Goal: Browse casually: Explore the website without a specific task or goal

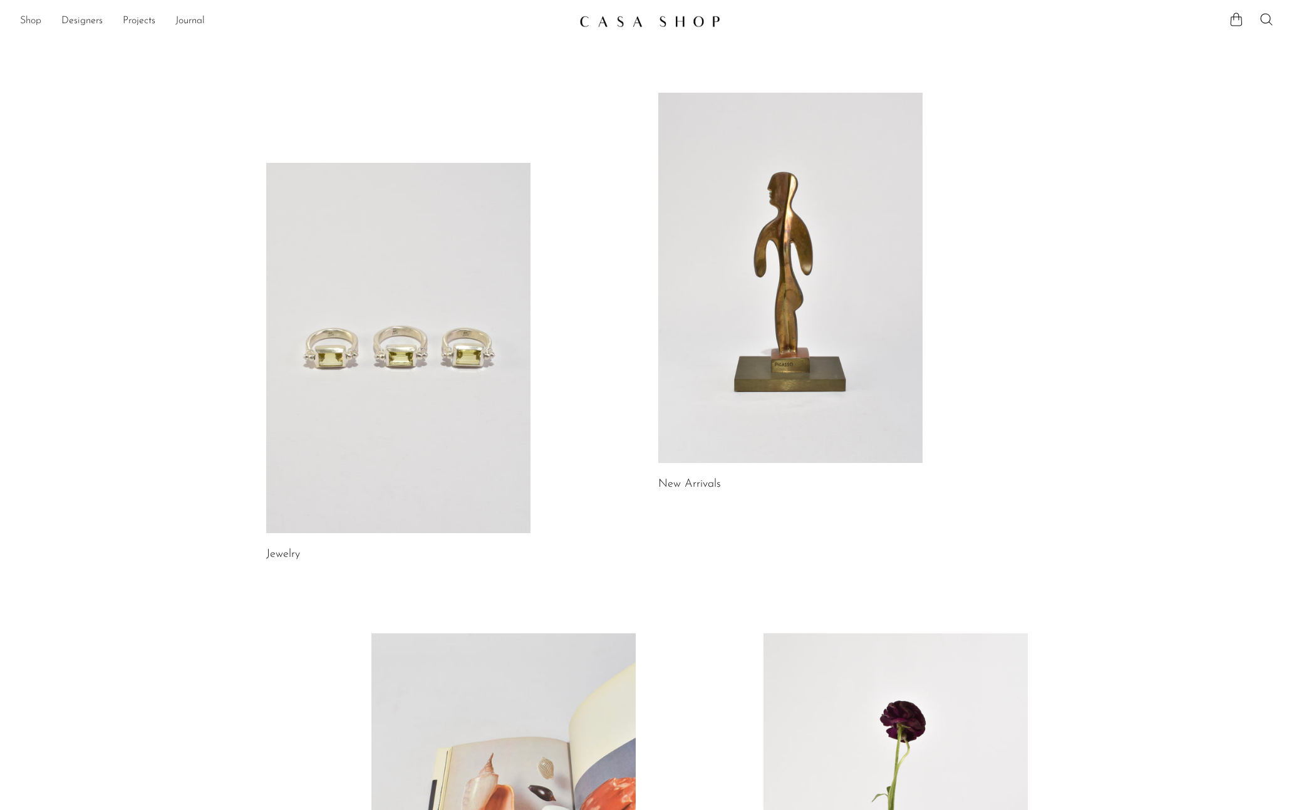
click at [22, 21] on link "Shop" at bounding box center [30, 21] width 21 height 16
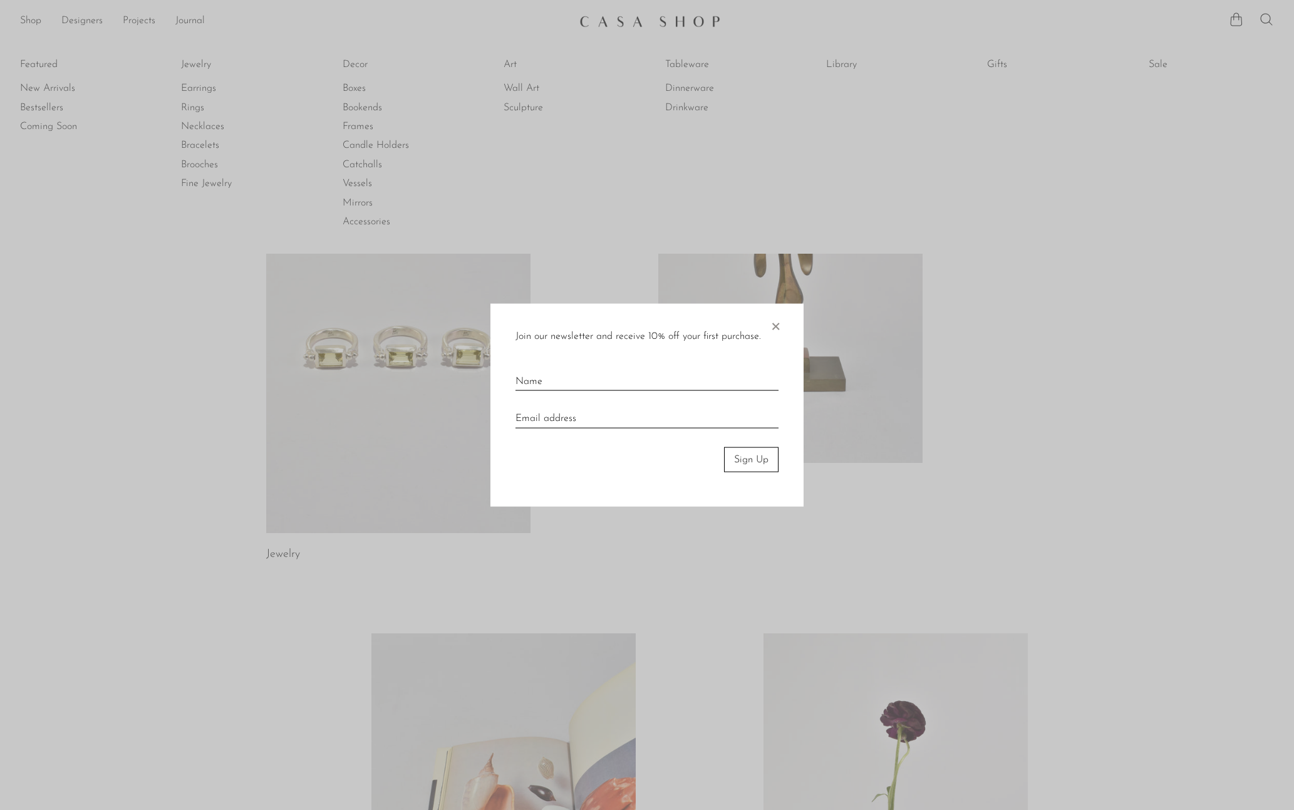
click at [775, 329] on span "×" at bounding box center [775, 323] width 13 height 40
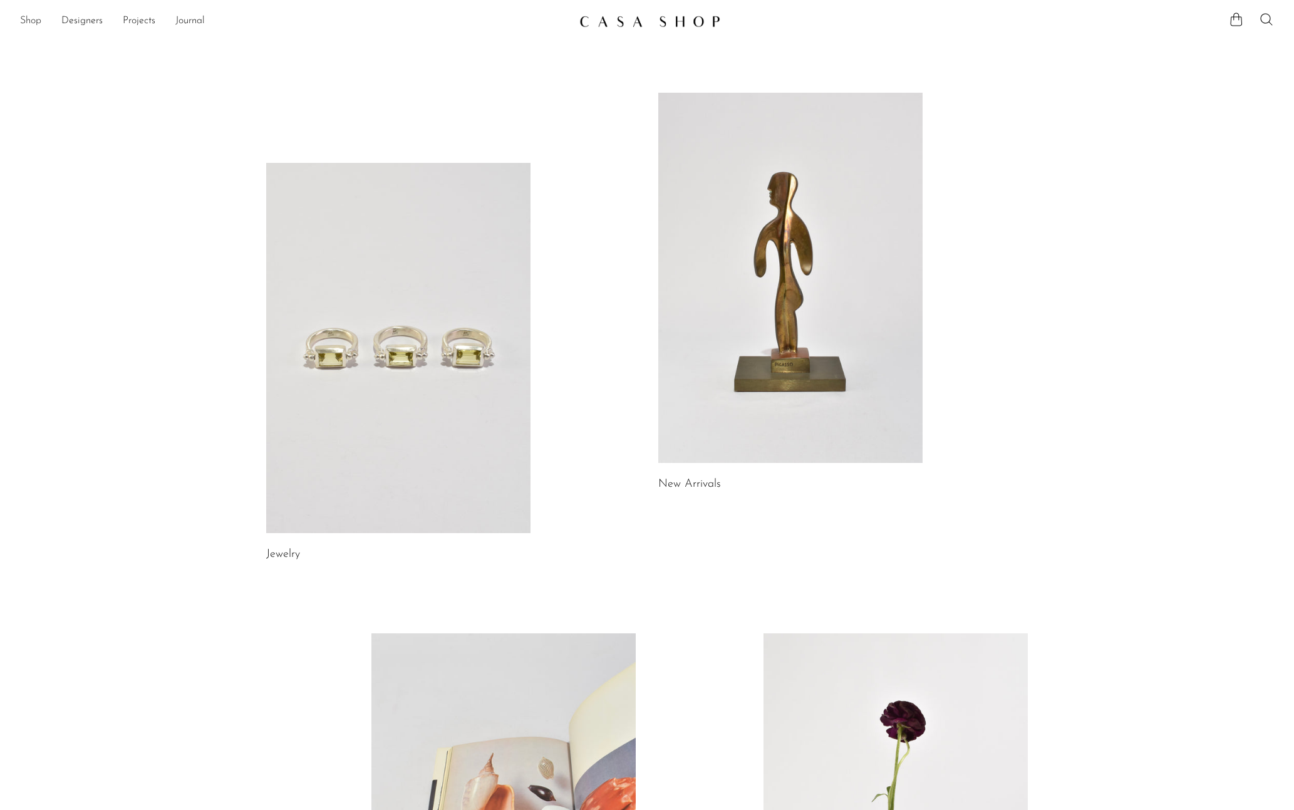
click at [22, 19] on link "Shop" at bounding box center [30, 21] width 21 height 16
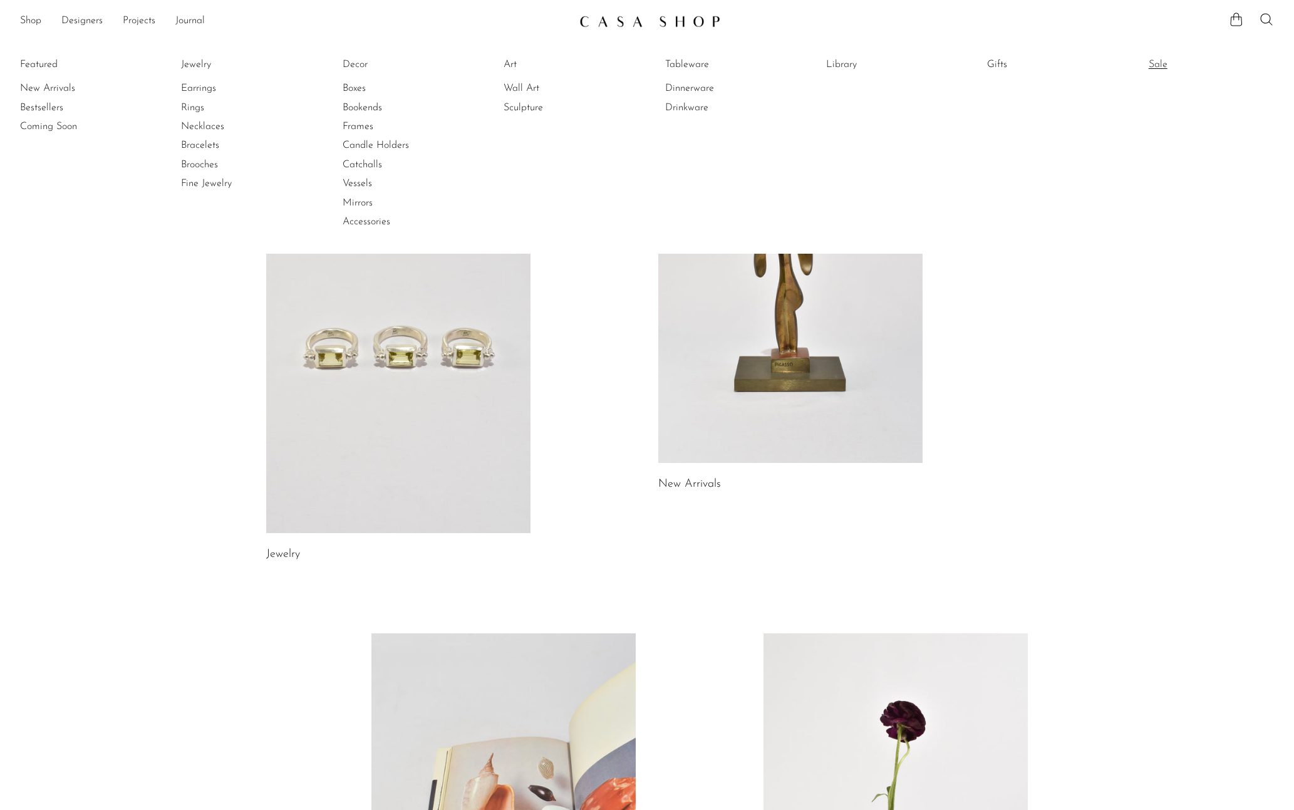
click at [1155, 64] on link "Sale" at bounding box center [1195, 65] width 94 height 14
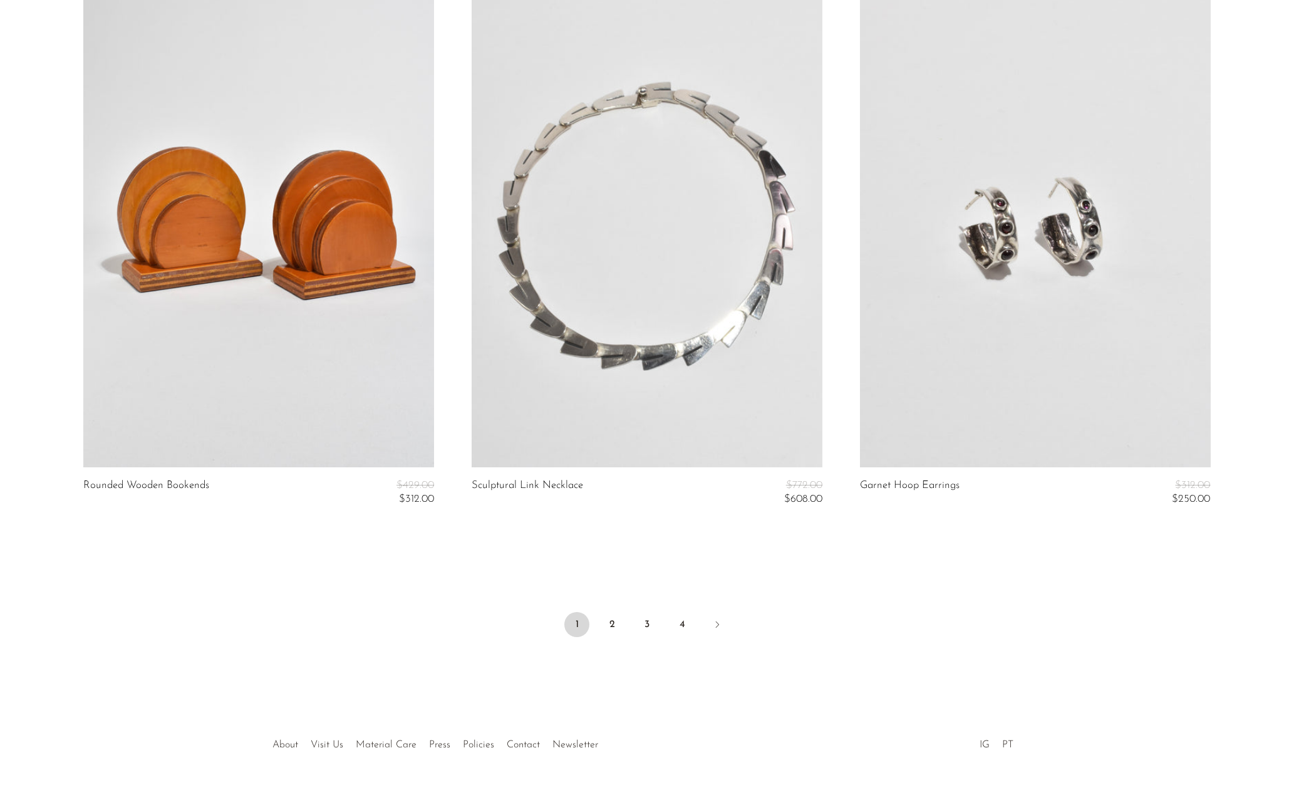
scroll to position [6299, 0]
click at [611, 613] on link "2" at bounding box center [611, 625] width 25 height 25
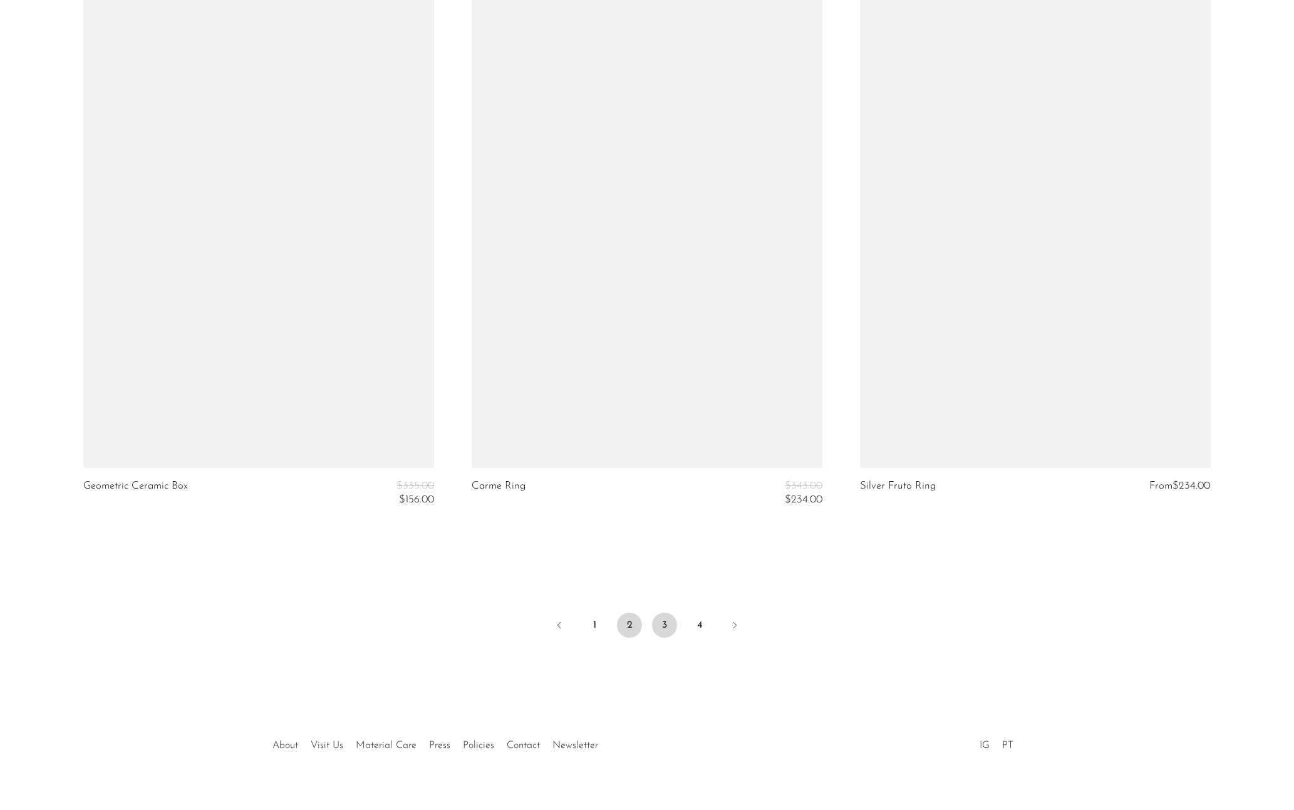
scroll to position [6299, 0]
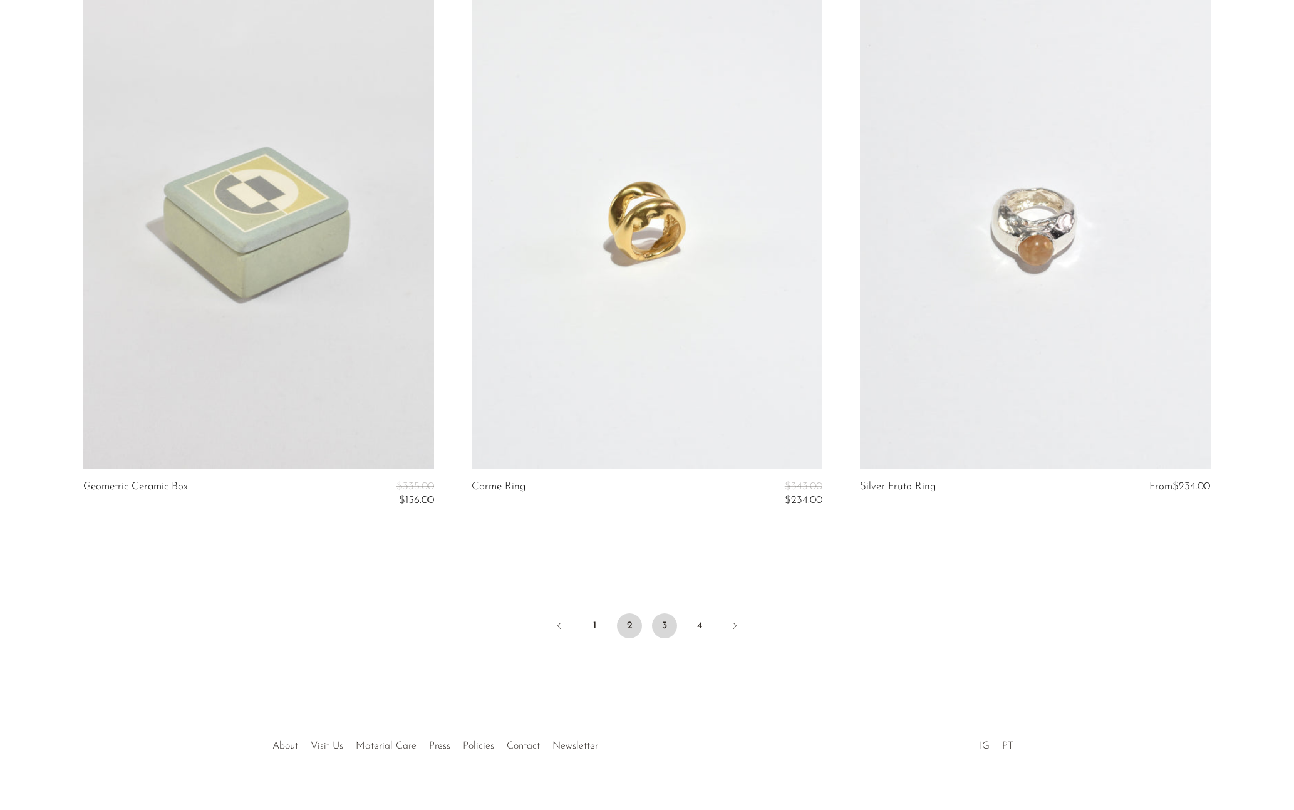
click at [669, 613] on link "3" at bounding box center [664, 625] width 25 height 25
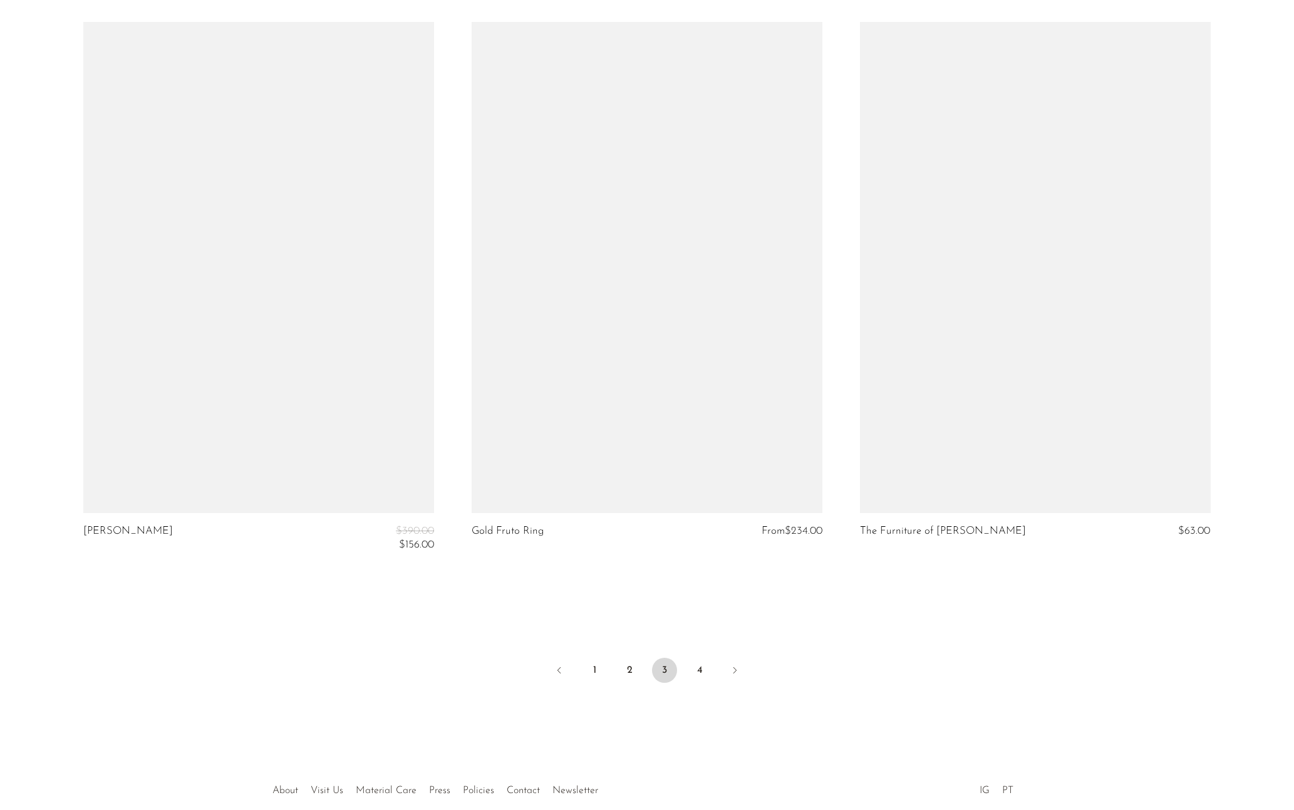
scroll to position [6267, 0]
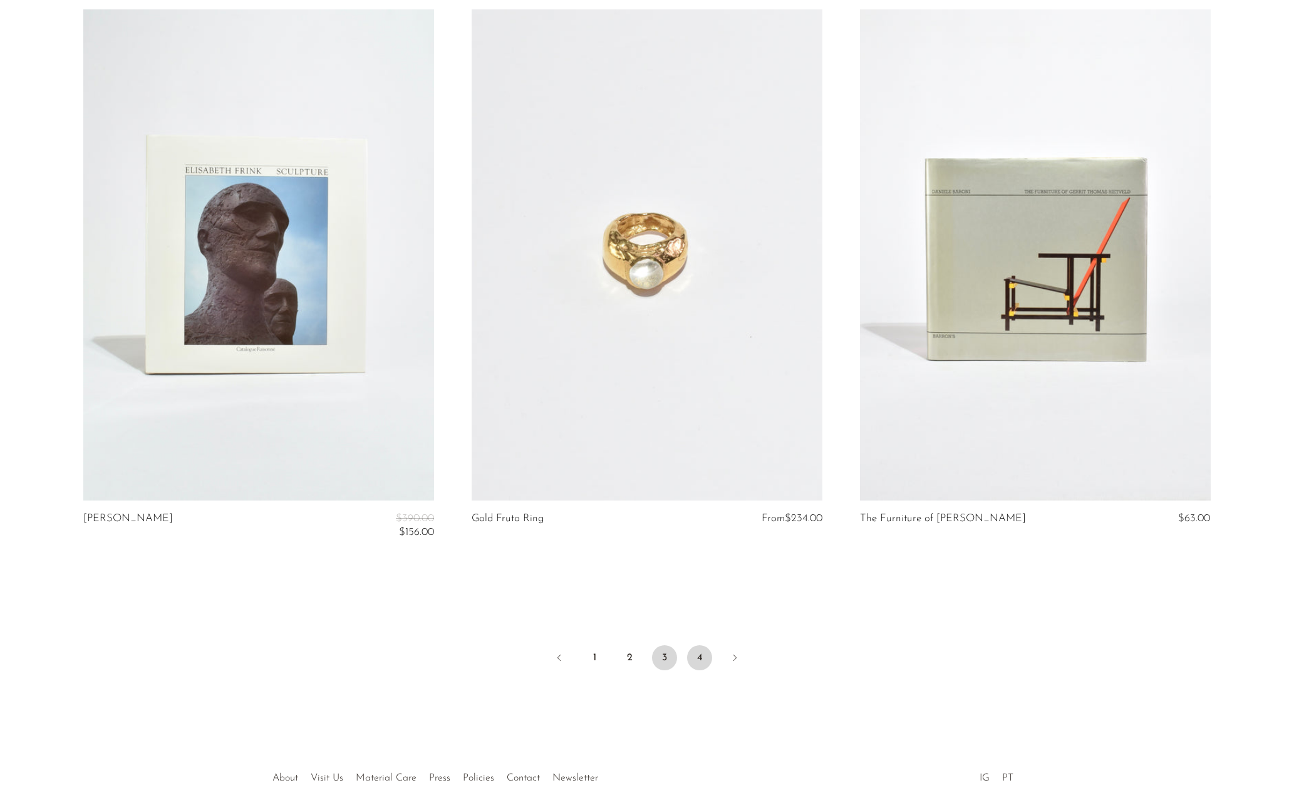
click at [698, 645] on link "4" at bounding box center [699, 657] width 25 height 25
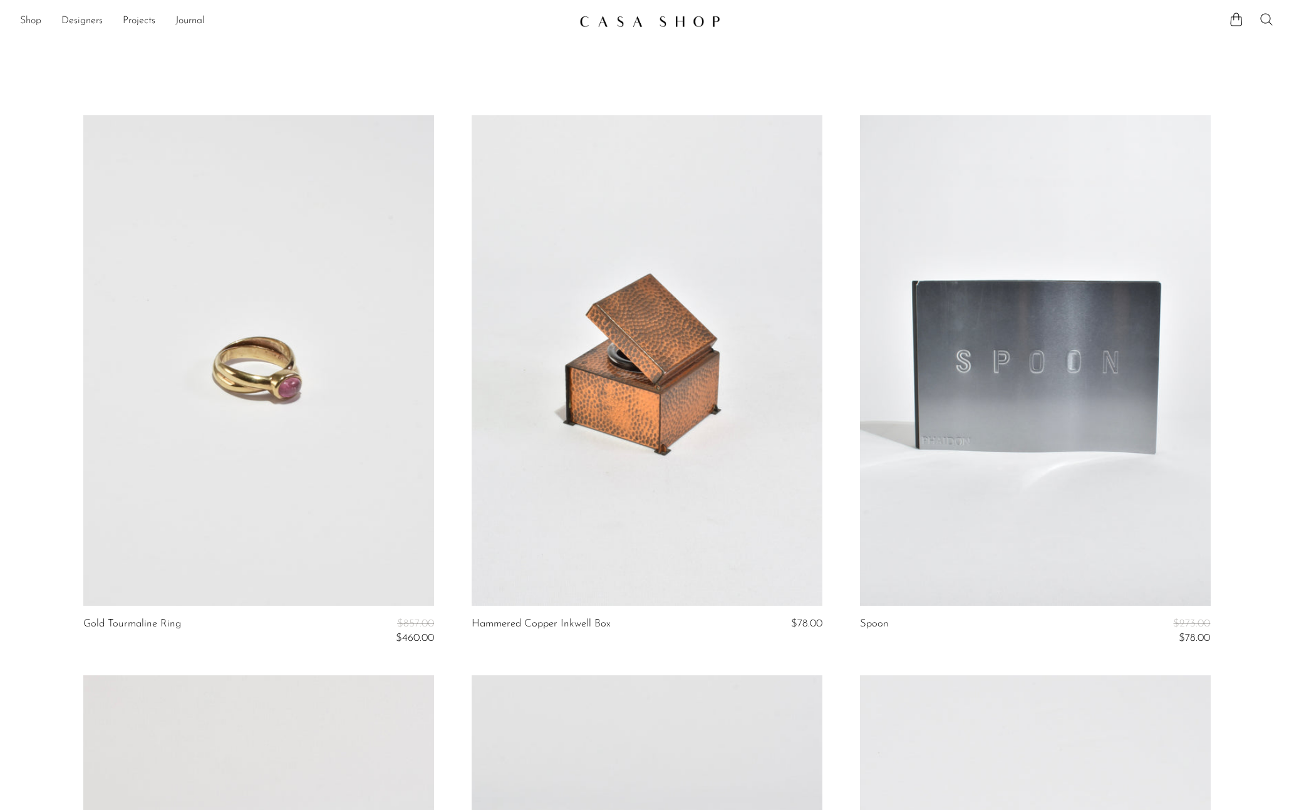
click at [38, 24] on link "Shop" at bounding box center [30, 21] width 21 height 16
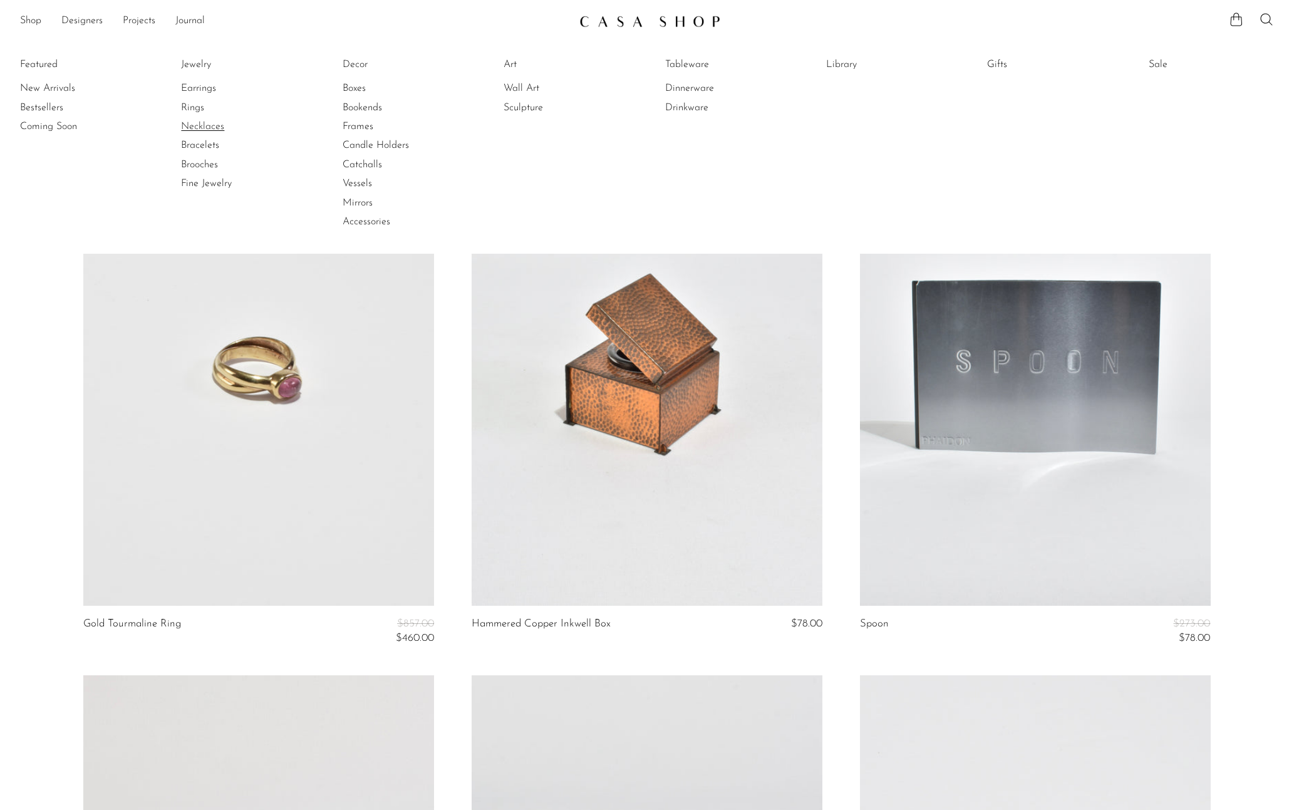
click at [211, 129] on link "Necklaces" at bounding box center [228, 127] width 94 height 14
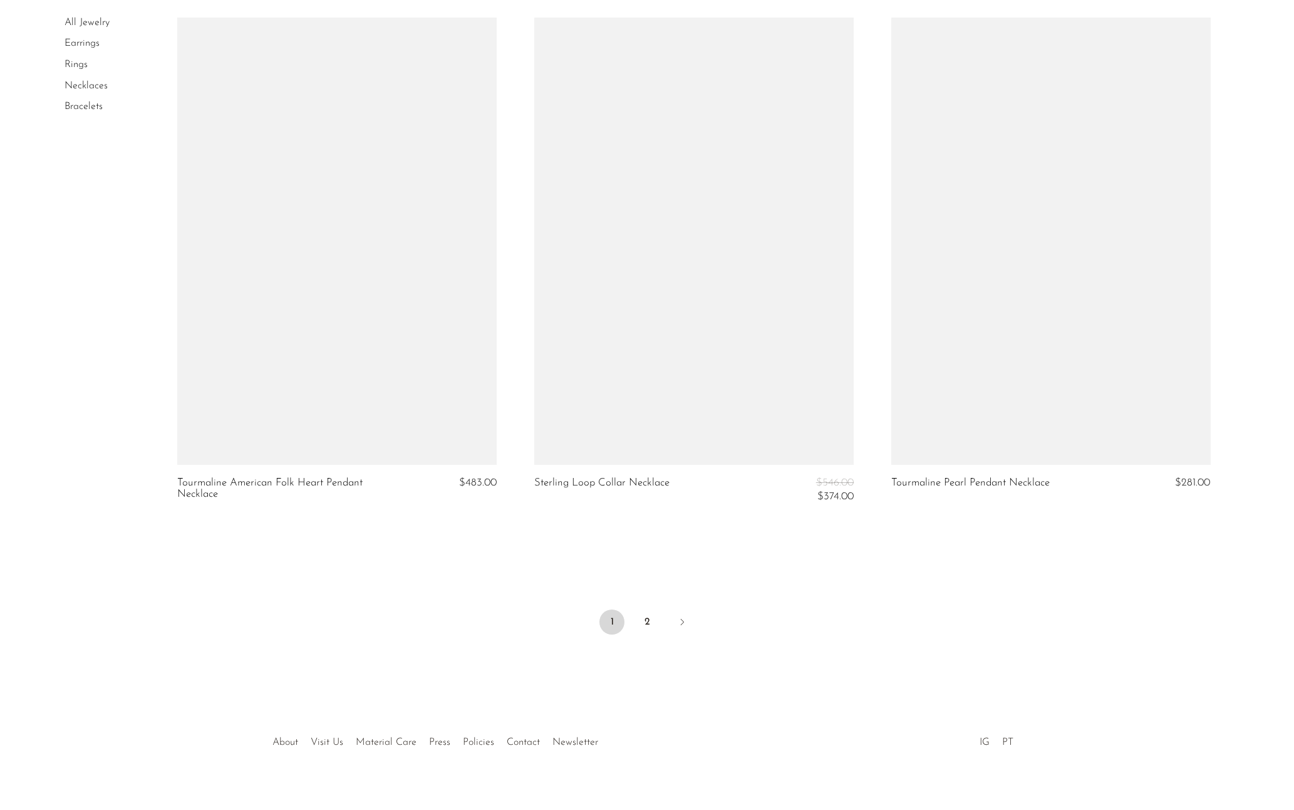
scroll to position [5636, 0]
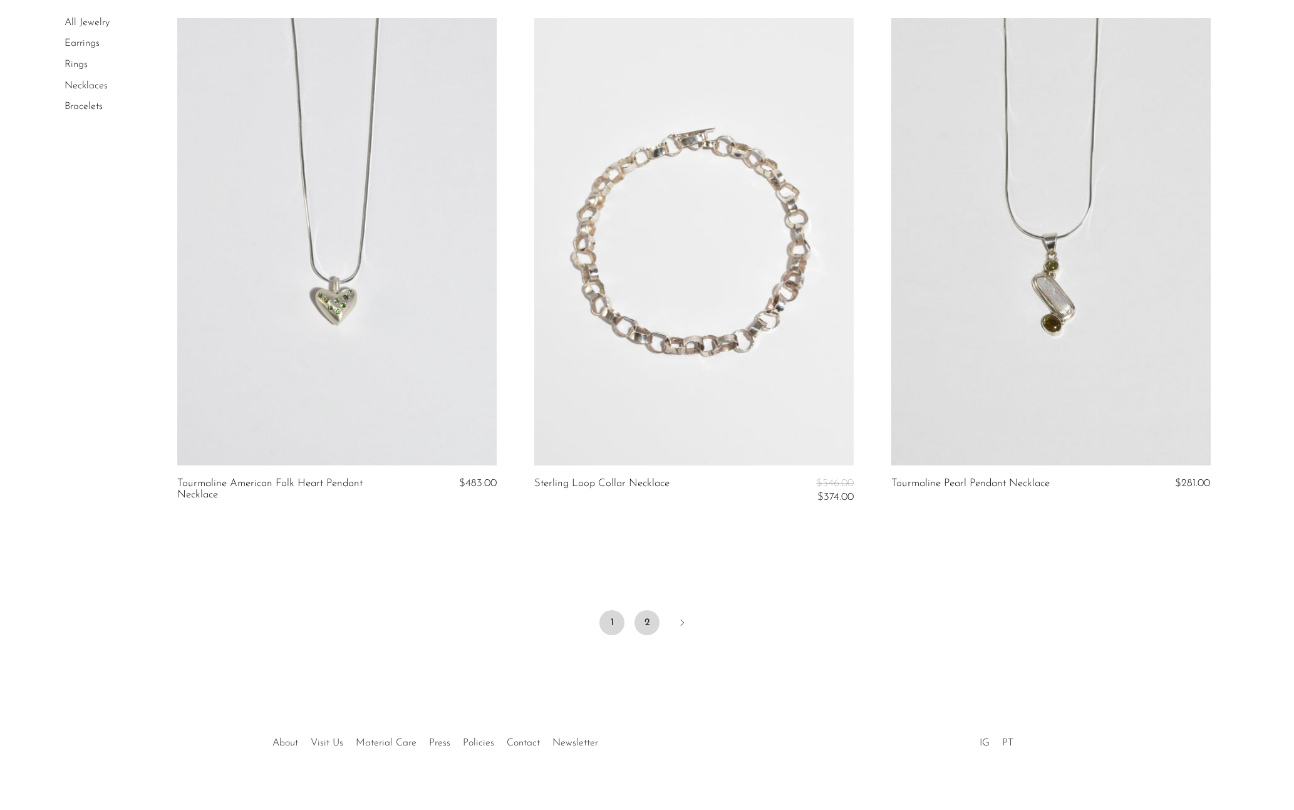
click at [649, 610] on link "2" at bounding box center [646, 622] width 25 height 25
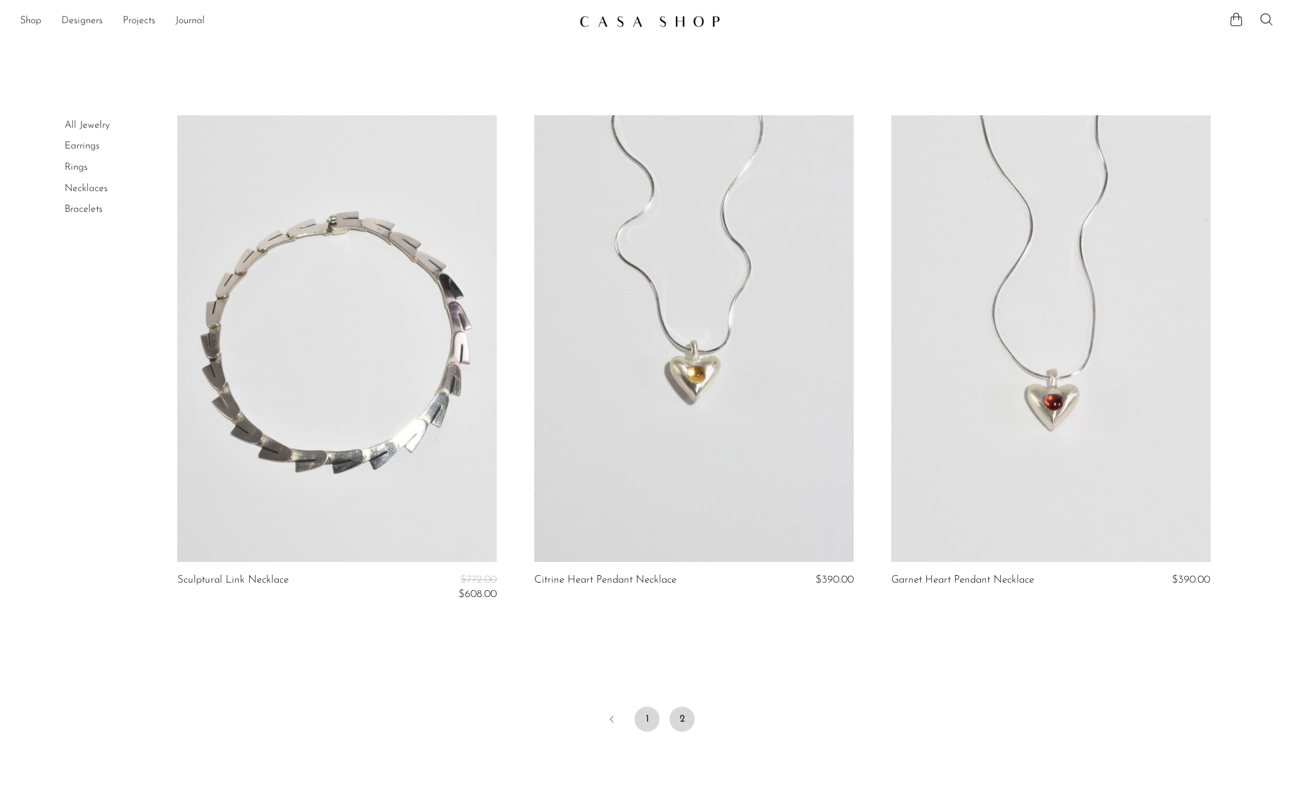
click at [649, 706] on link "1" at bounding box center [646, 718] width 25 height 25
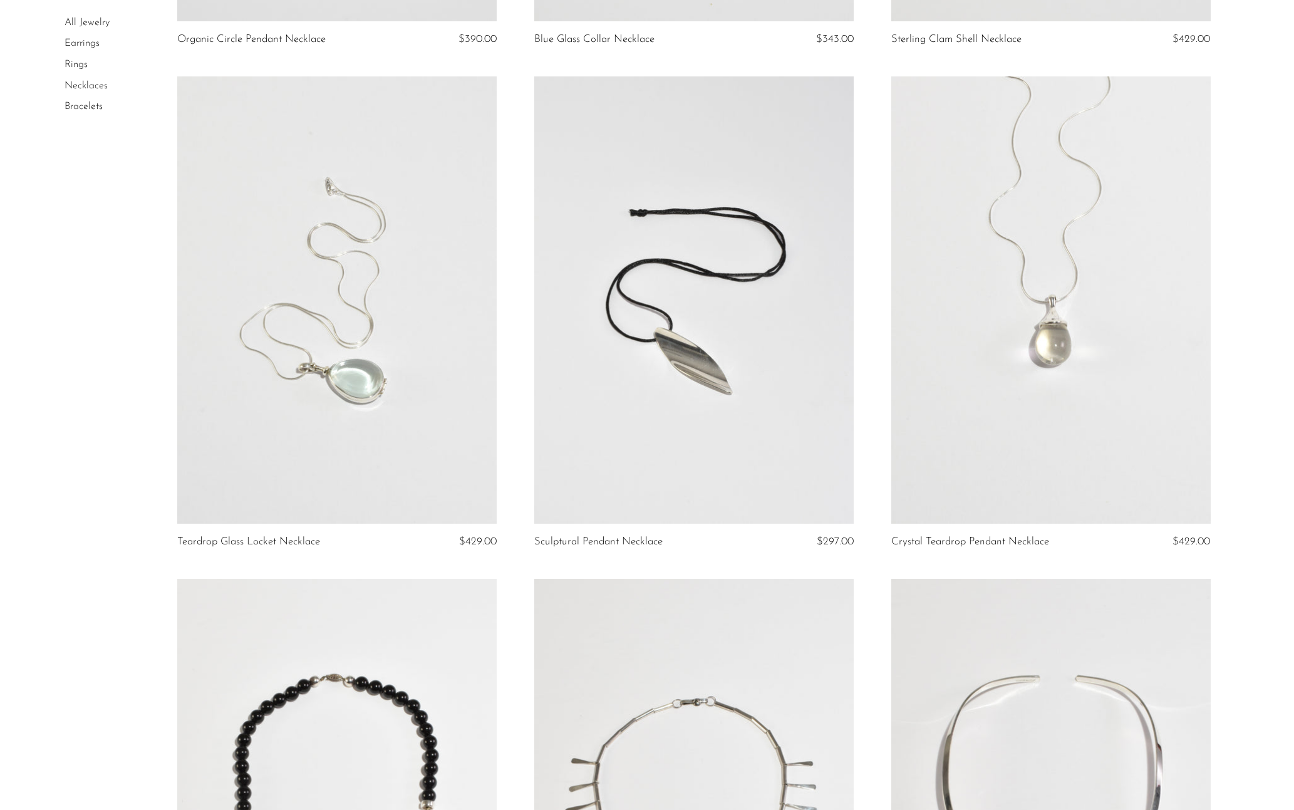
scroll to position [3018, 0]
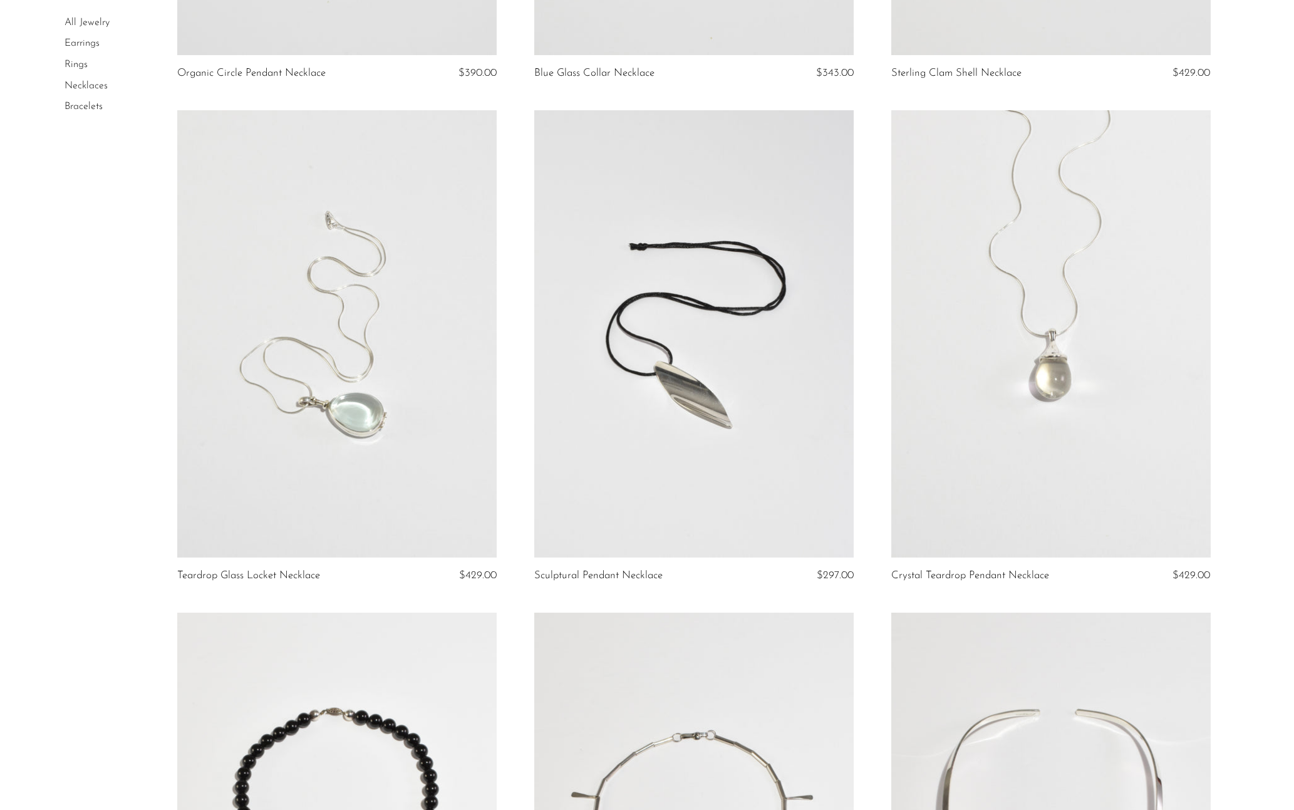
click at [90, 23] on link "All Jewelry" at bounding box center [86, 23] width 45 height 10
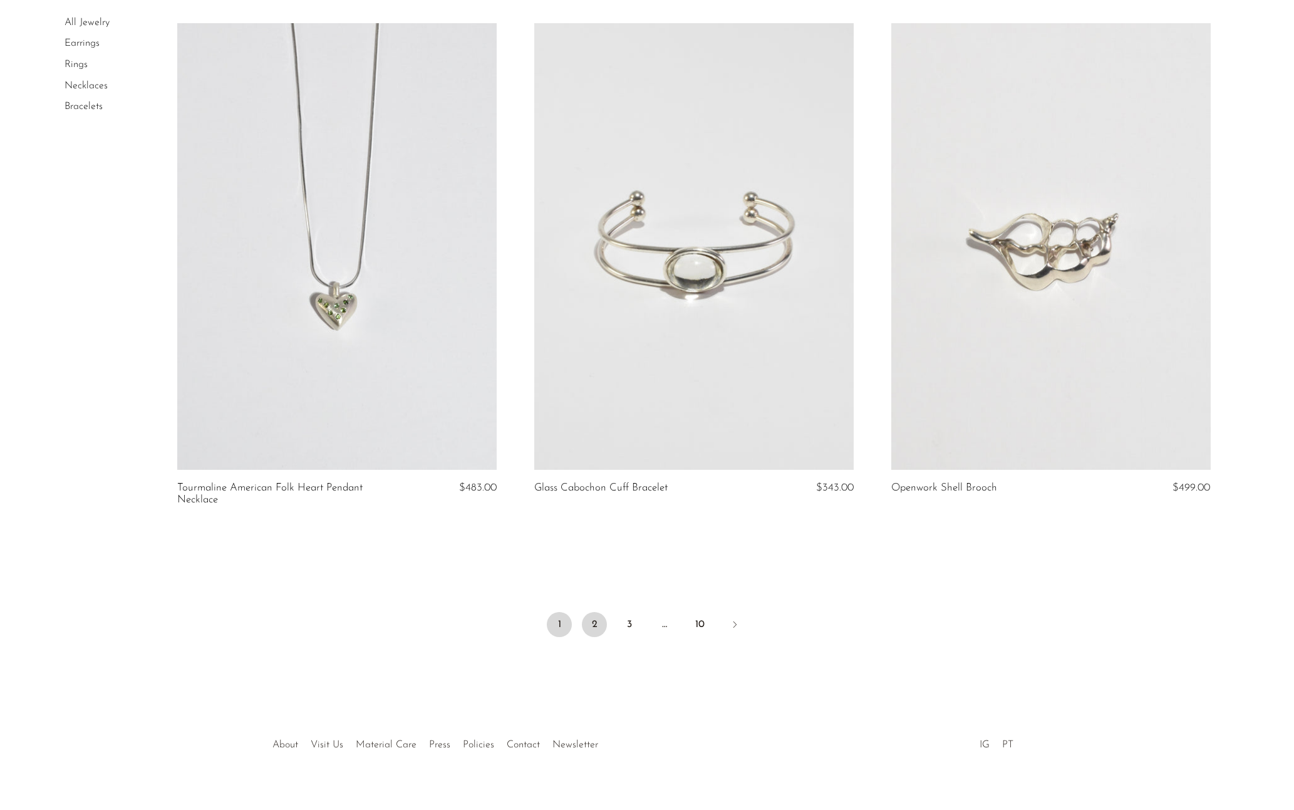
scroll to position [5618, 0]
click at [600, 611] on link "2" at bounding box center [594, 623] width 25 height 25
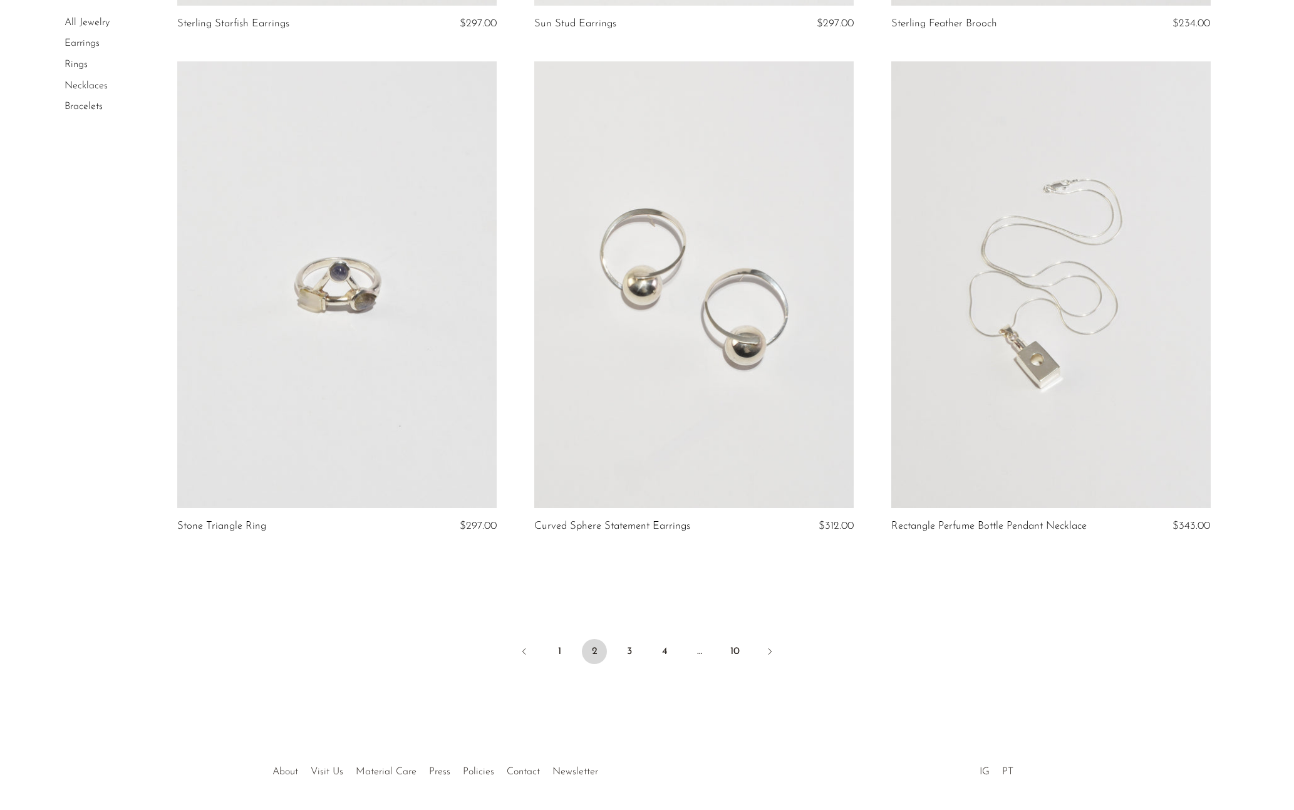
scroll to position [5586, 0]
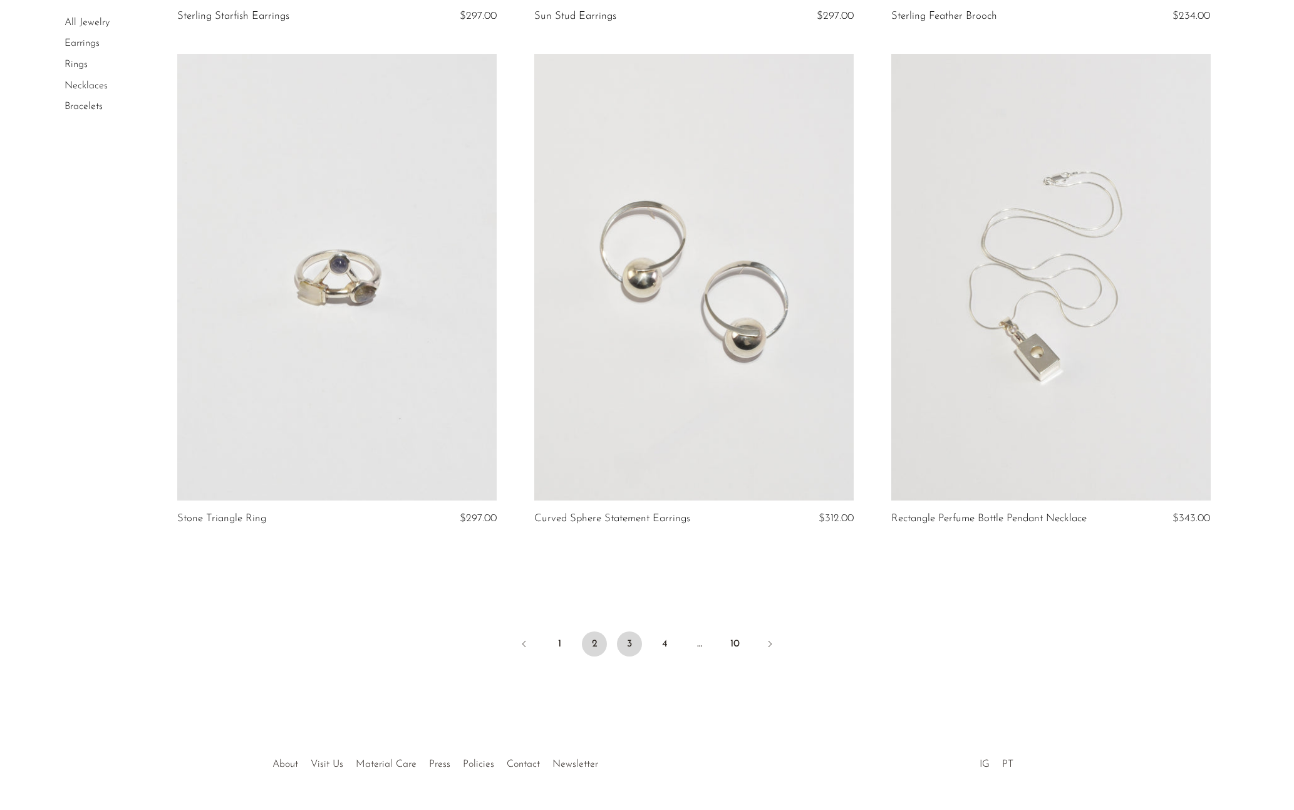
click at [632, 631] on link "3" at bounding box center [629, 643] width 25 height 25
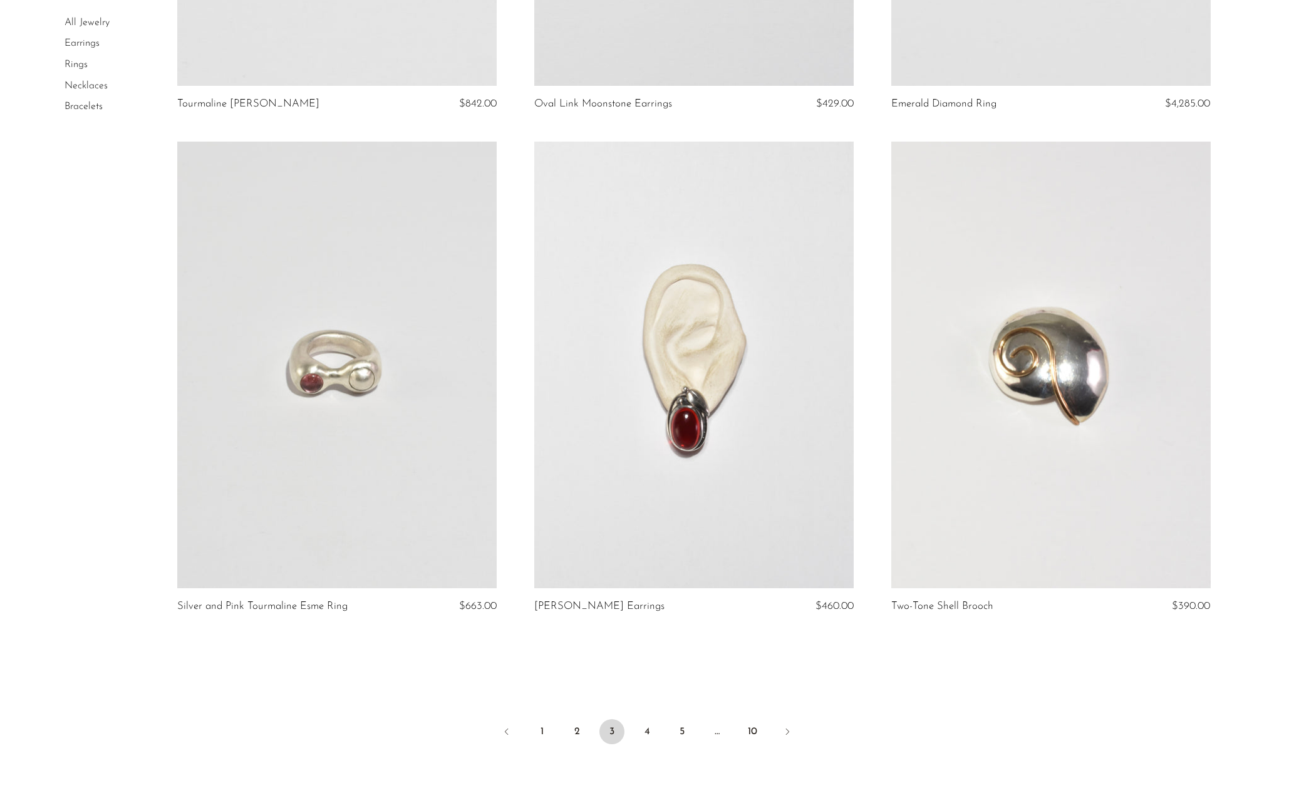
scroll to position [5507, 0]
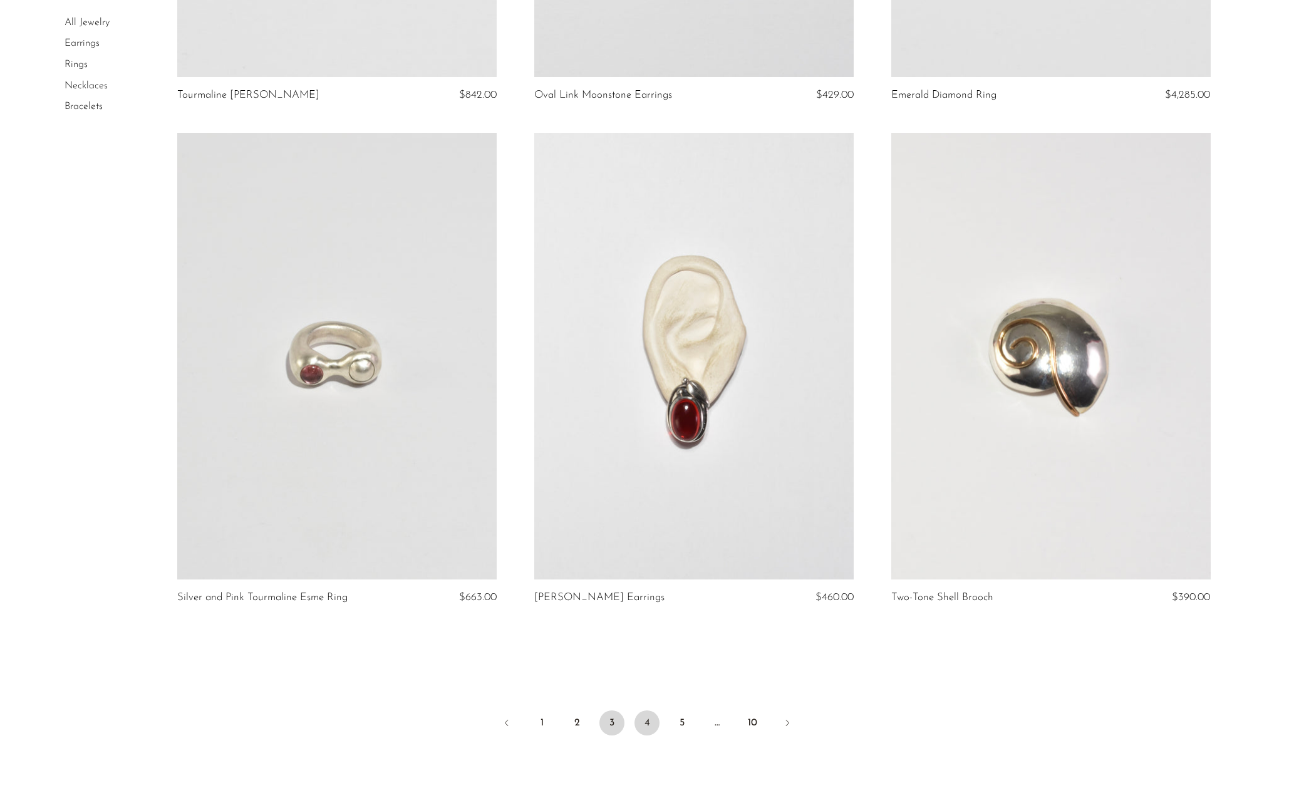
click at [650, 710] on link "4" at bounding box center [646, 722] width 25 height 25
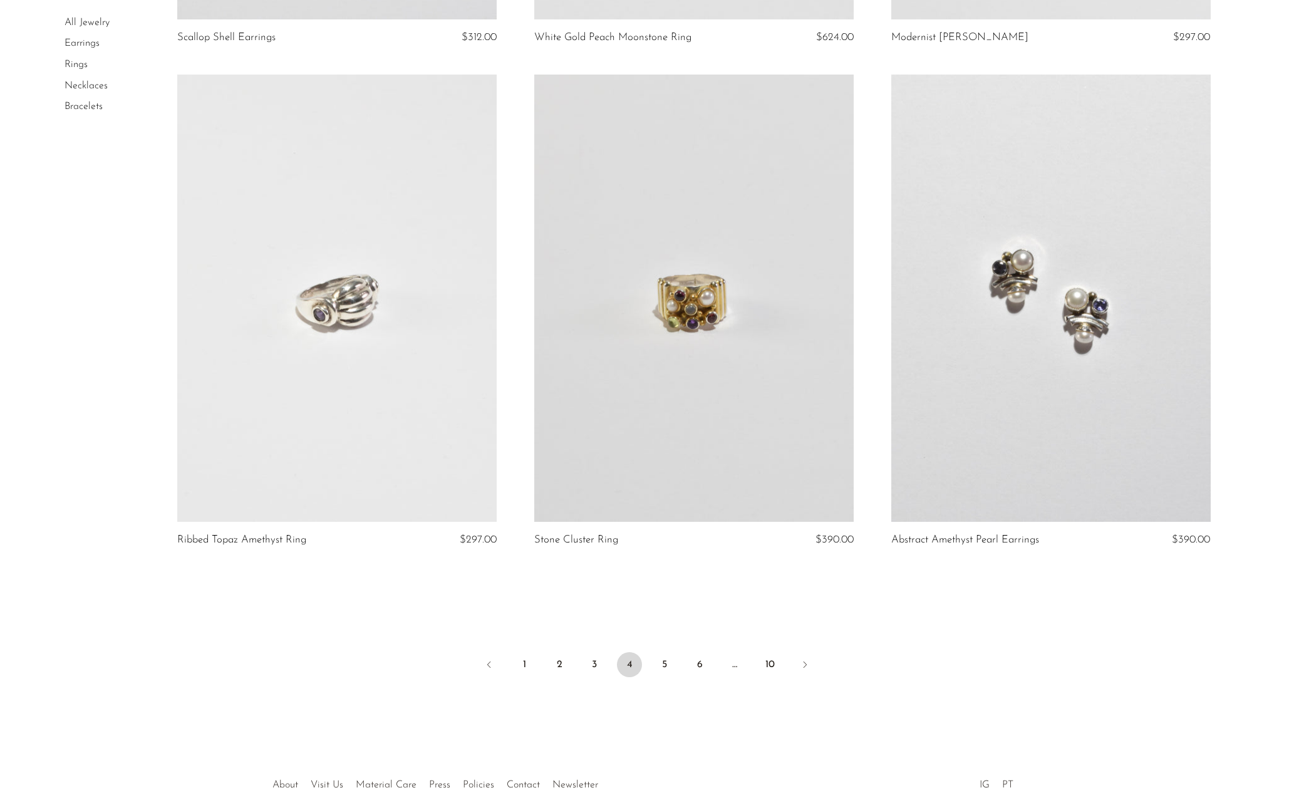
scroll to position [5610, 0]
click at [664, 649] on link "5" at bounding box center [664, 661] width 25 height 25
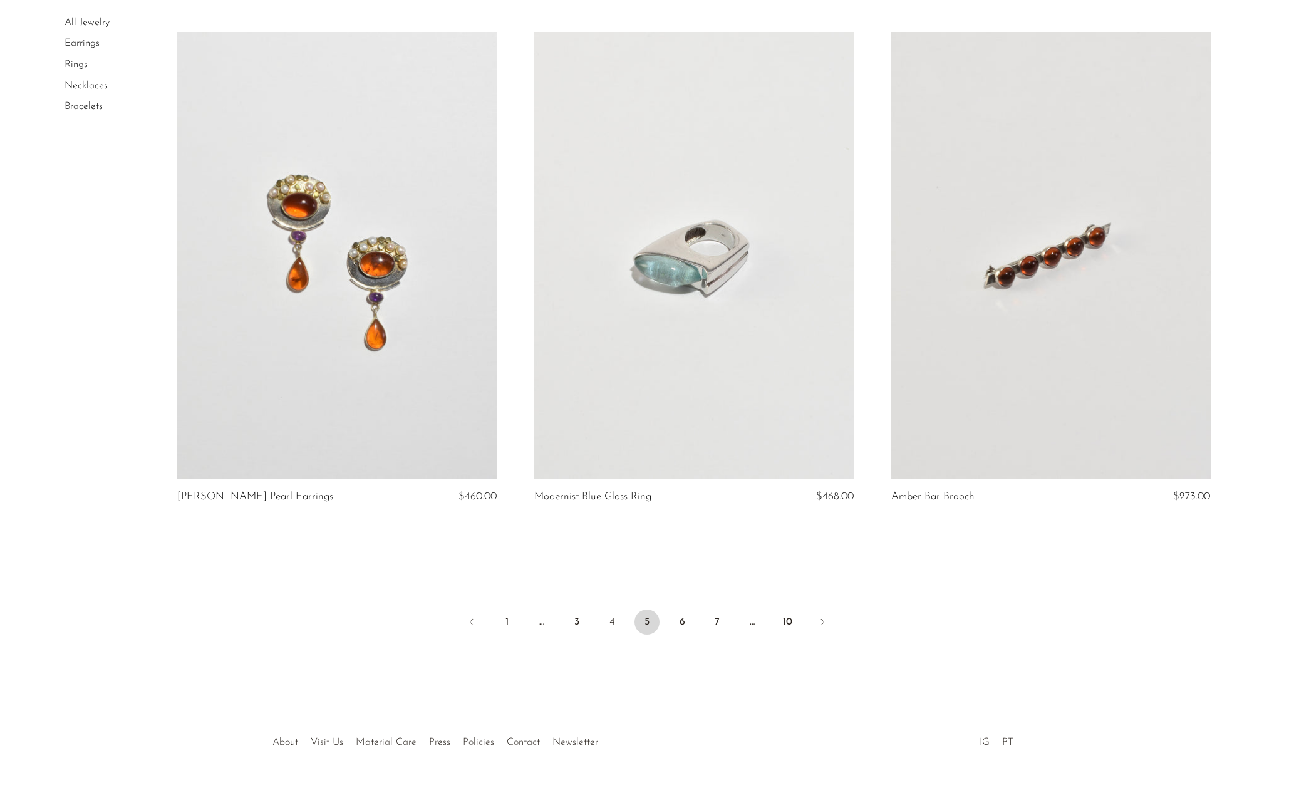
scroll to position [5636, 0]
click at [687, 610] on link "6" at bounding box center [681, 622] width 25 height 25
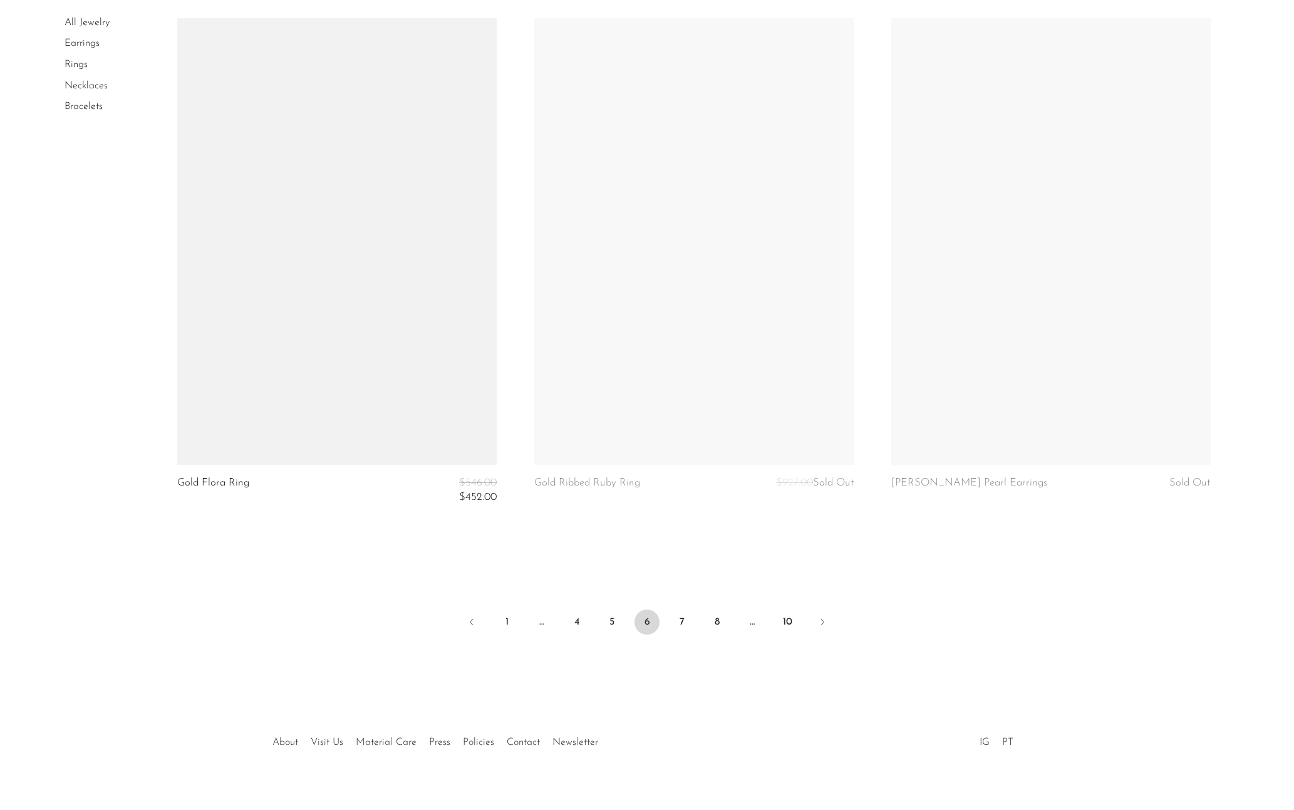
scroll to position [5677, 0]
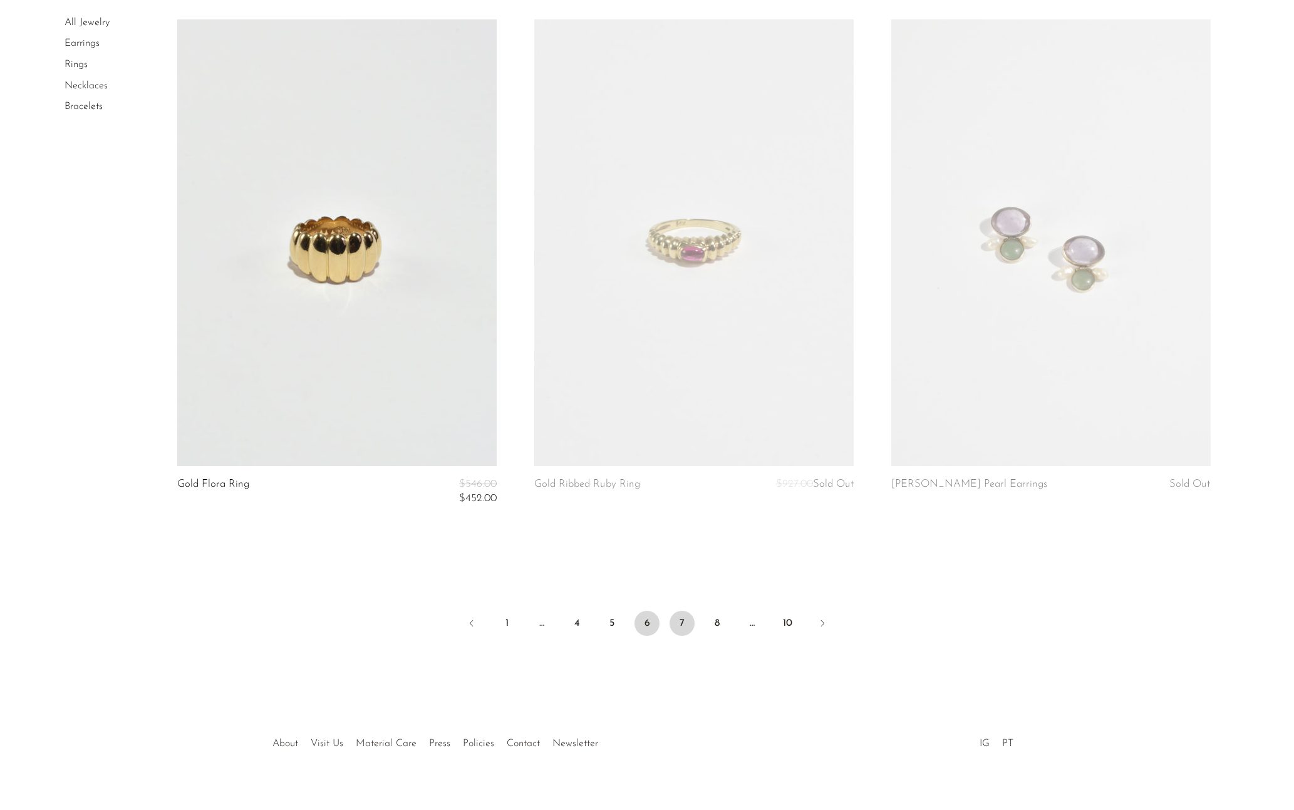
click at [684, 611] on link "7" at bounding box center [681, 623] width 25 height 25
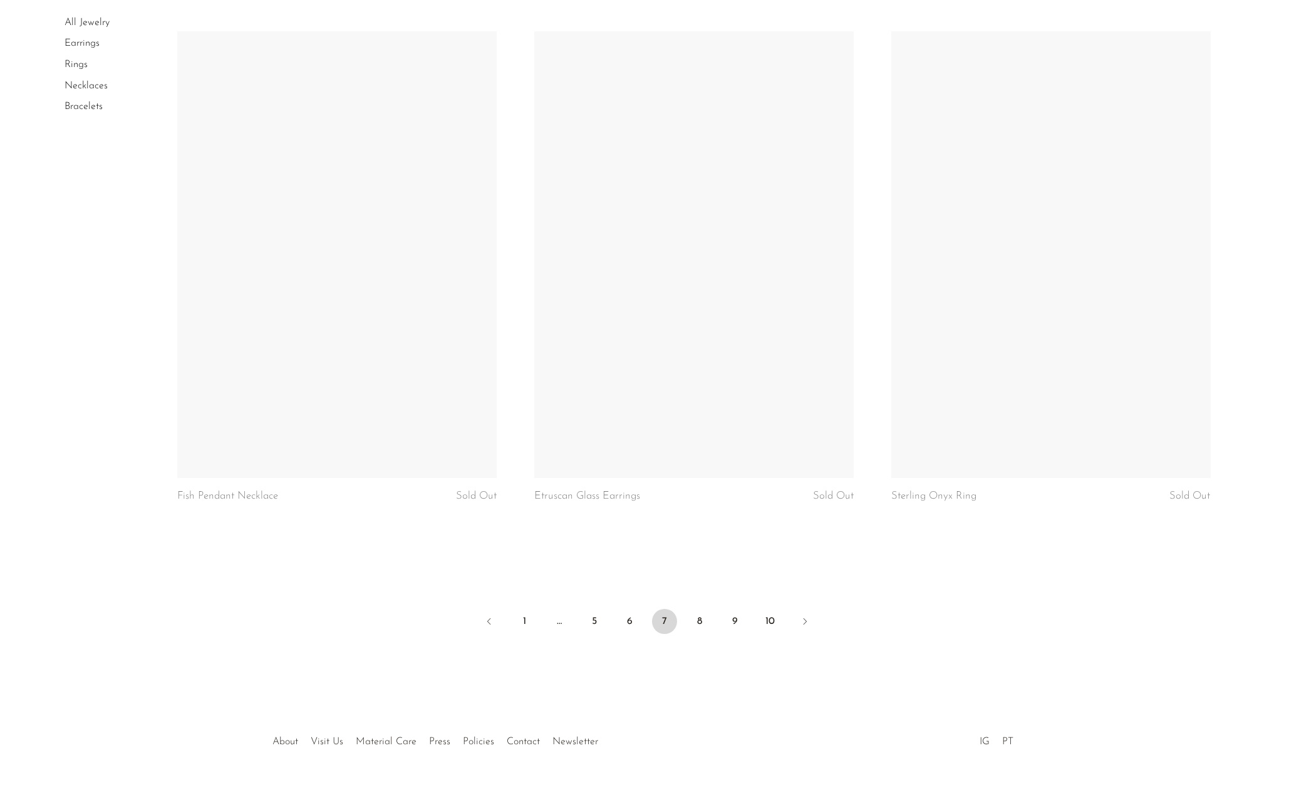
scroll to position [5608, 0]
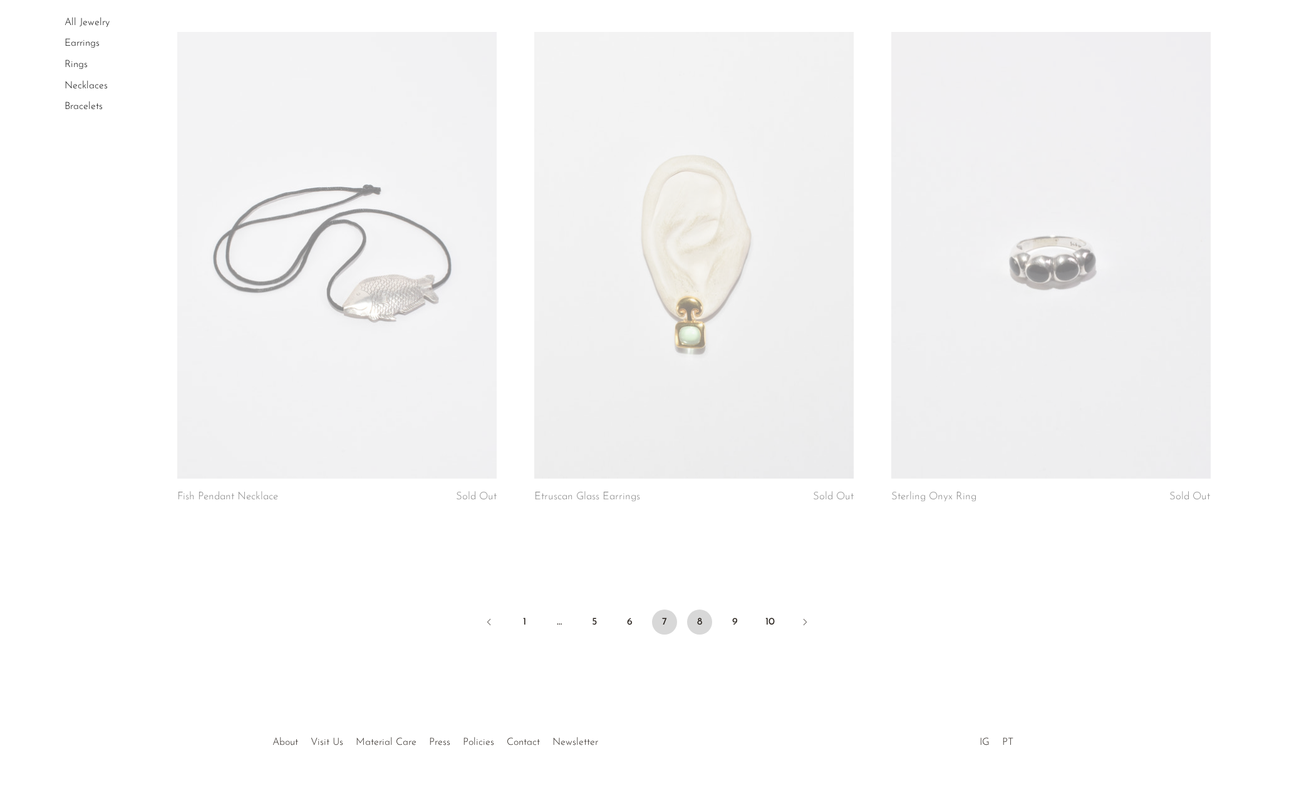
click at [699, 612] on link "8" at bounding box center [699, 621] width 25 height 25
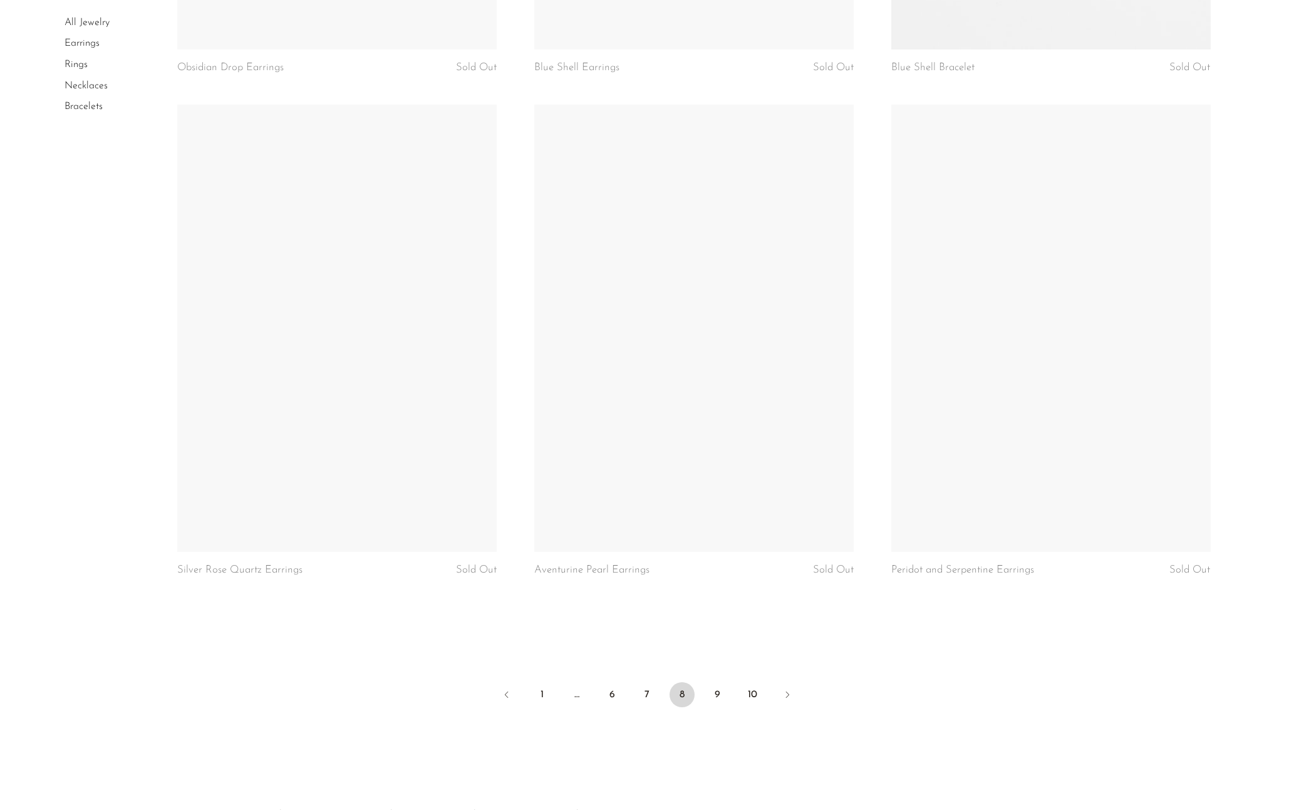
scroll to position [5559, 0]
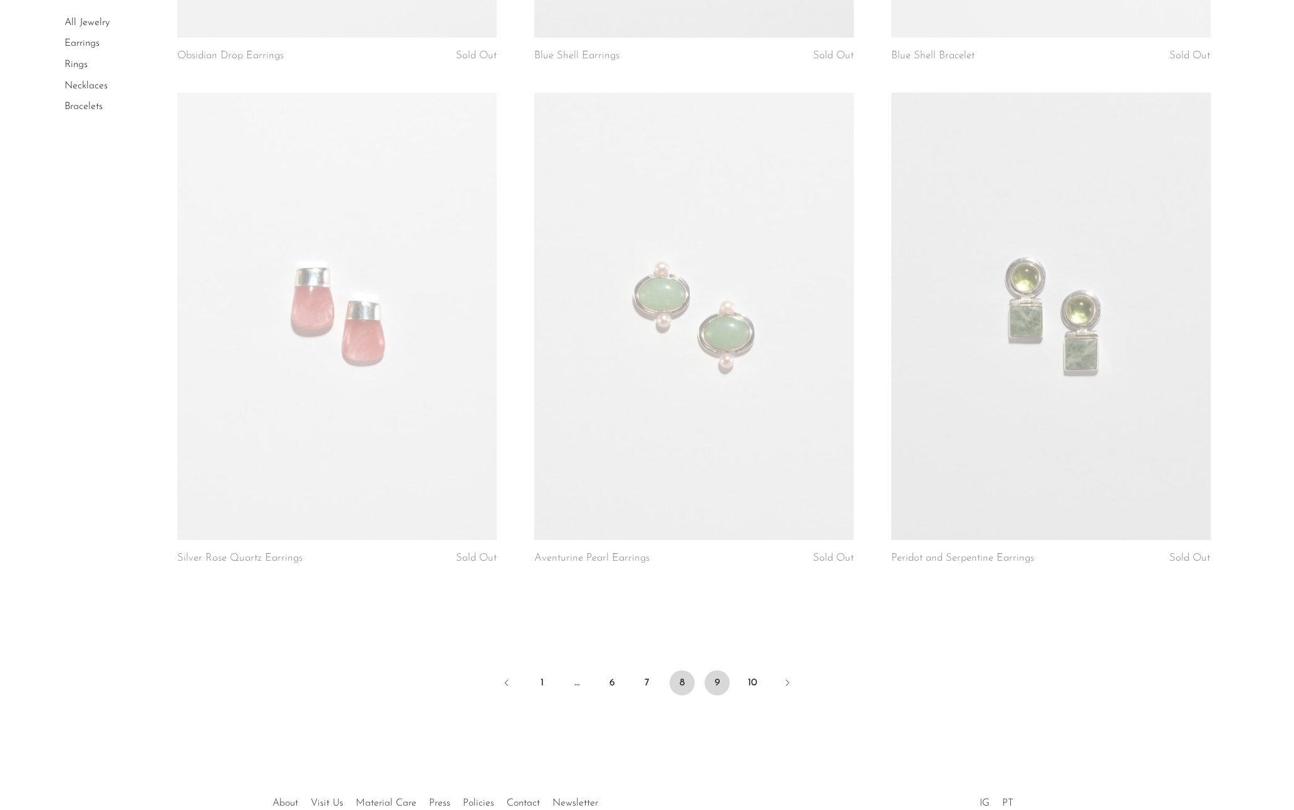
click at [708, 670] on link "9" at bounding box center [716, 682] width 25 height 25
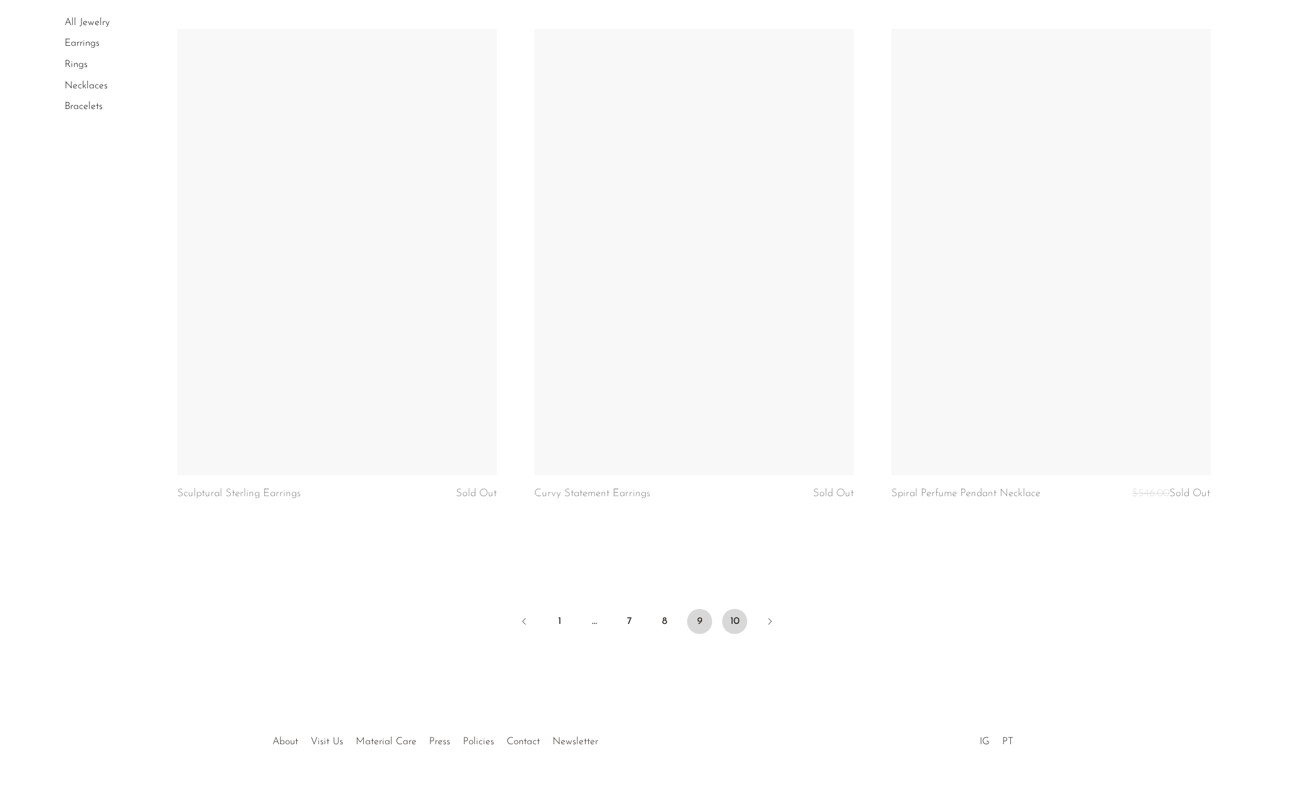
scroll to position [5611, 0]
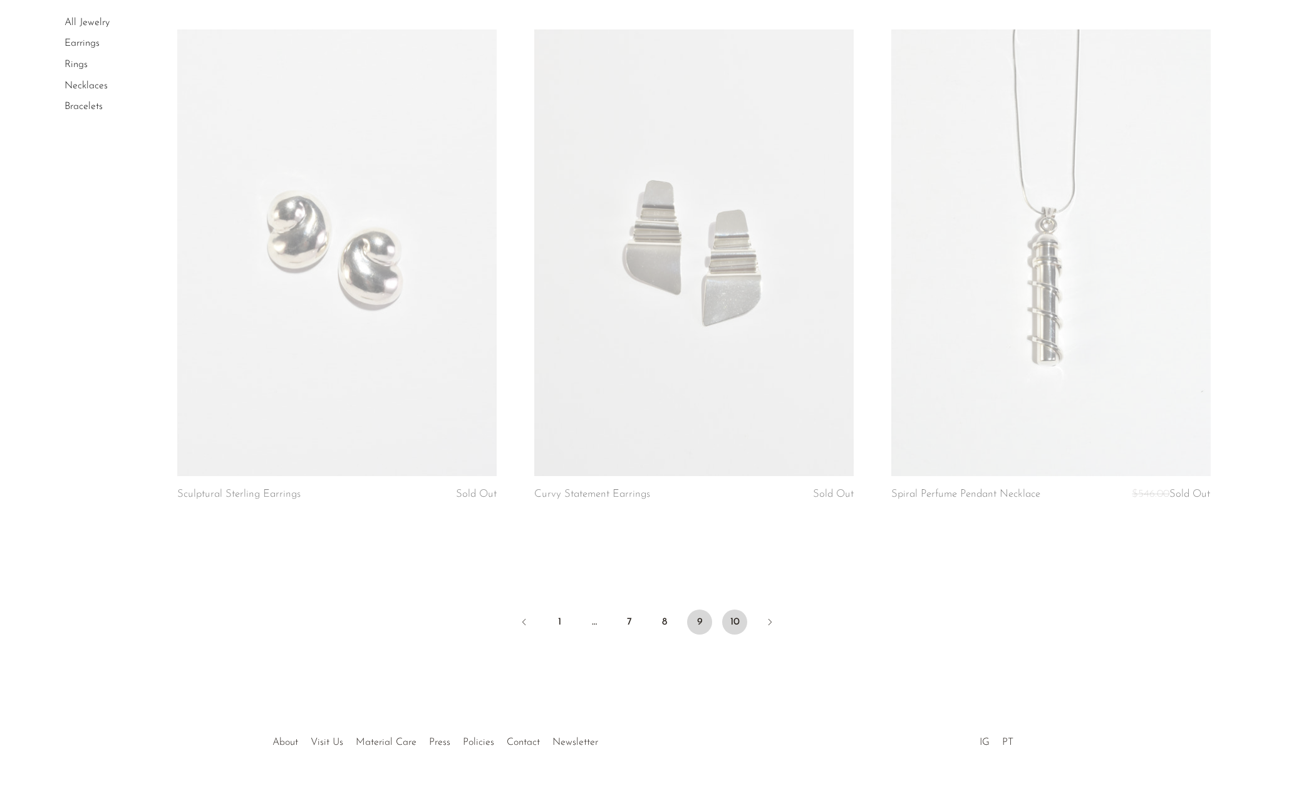
click at [734, 609] on link "10" at bounding box center [734, 621] width 25 height 25
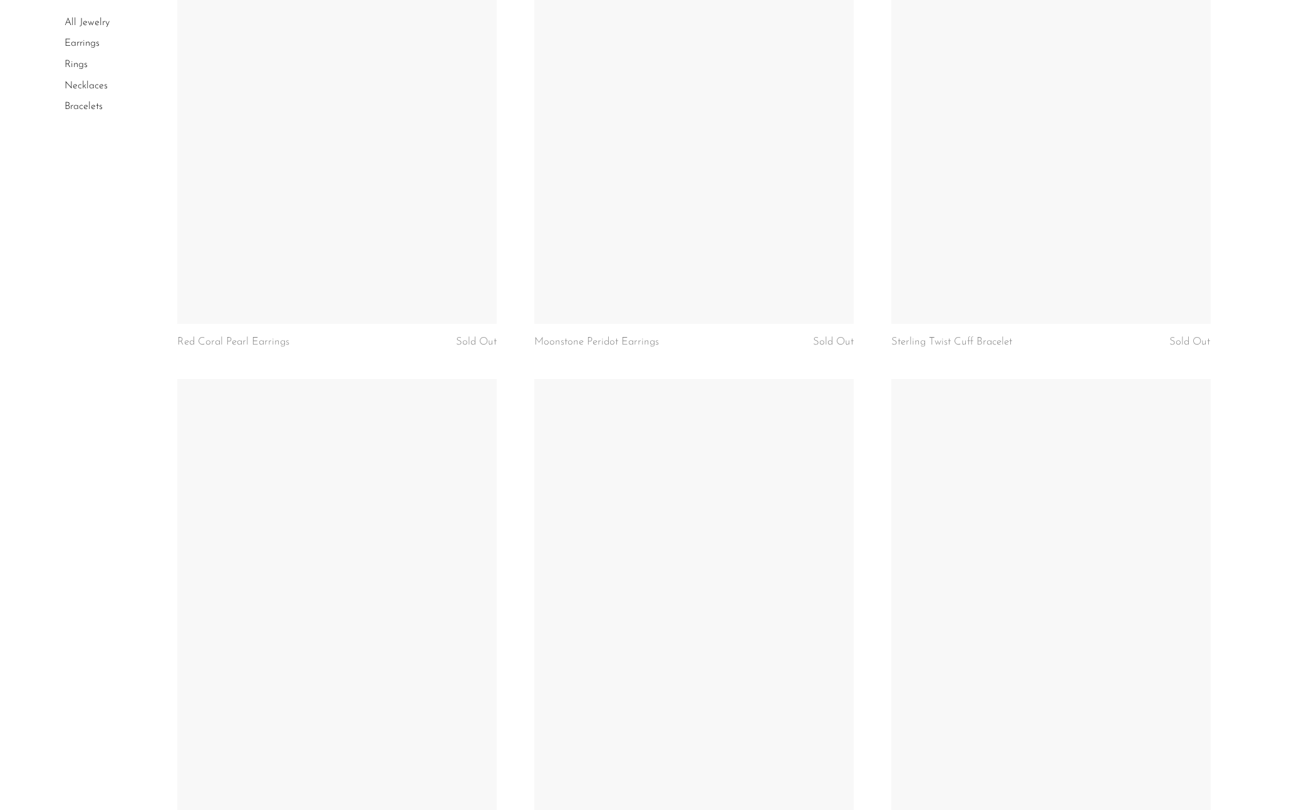
scroll to position [2616, 0]
